Goal: Check status: Check status

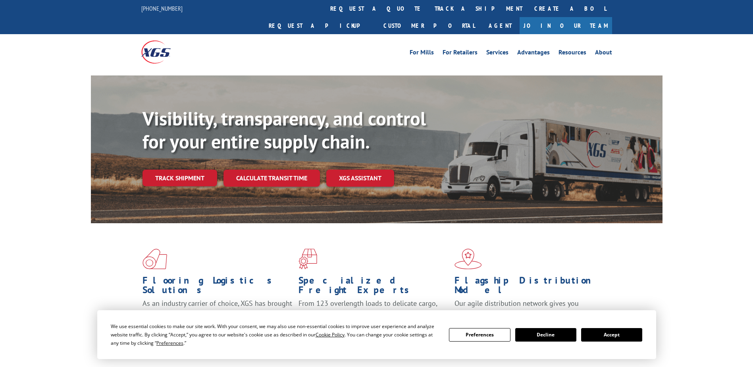
click at [182, 173] on div "Visibility, transparency, and control for your entire supply chain. Track shipm…" at bounding box center [402, 162] width 520 height 111
click at [181, 169] on link "Track shipment" at bounding box center [179, 177] width 75 height 17
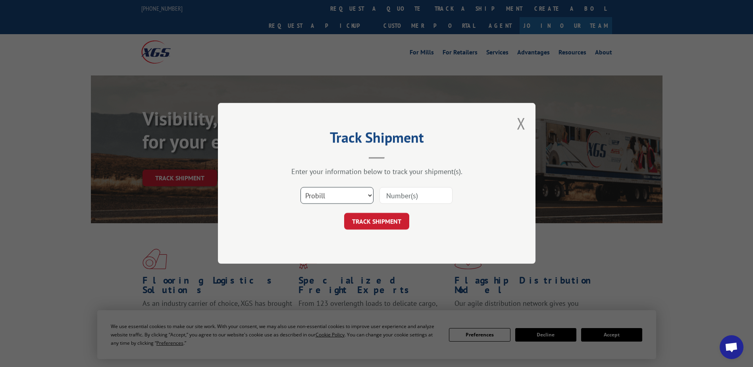
click at [320, 197] on select "Select category... Probill BOL PO" at bounding box center [336, 195] width 73 height 17
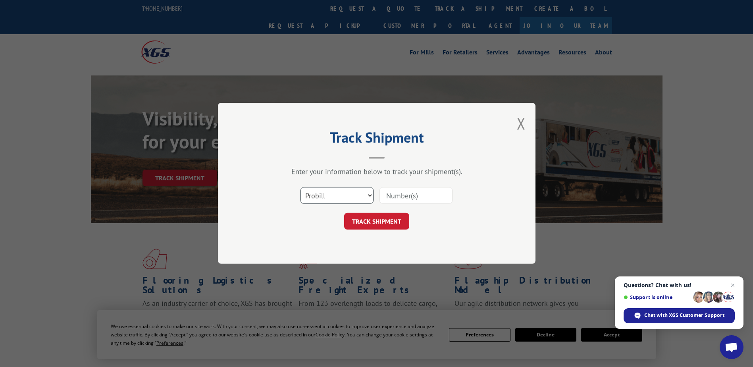
select select "po"
click at [300, 187] on select "Select category... Probill BOL PO" at bounding box center [336, 195] width 73 height 17
click at [397, 198] on input at bounding box center [415, 195] width 73 height 17
paste input "18512404"
type input "18512404"
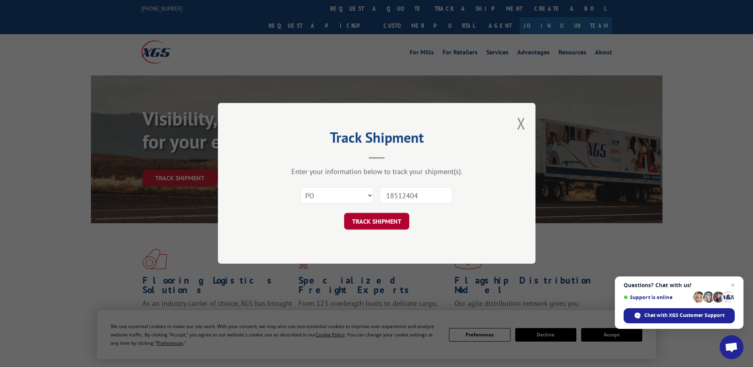
click at [392, 220] on button "TRACK SHIPMENT" at bounding box center [376, 221] width 65 height 17
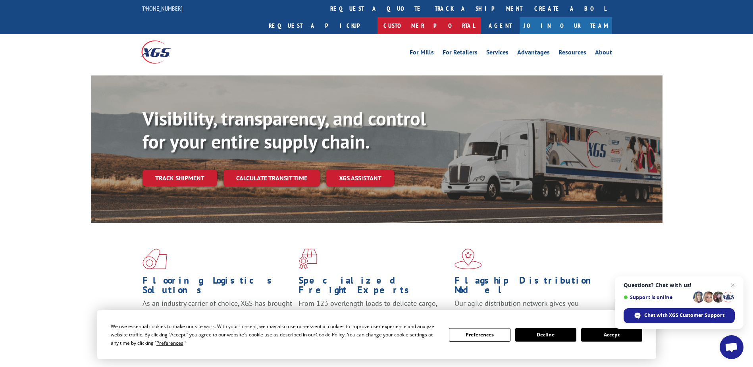
click at [481, 17] on link "Customer Portal" at bounding box center [428, 25] width 103 height 17
